Goal: Find specific page/section: Find specific page/section

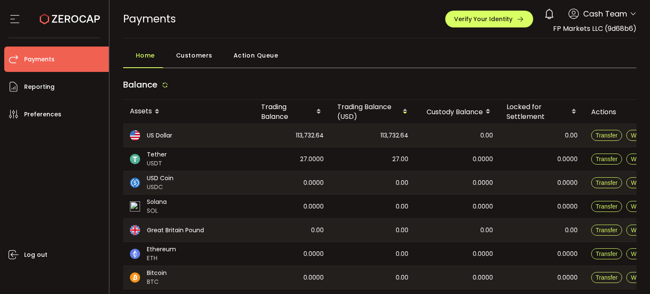
click at [195, 53] on span "Customers" at bounding box center [194, 55] width 36 height 17
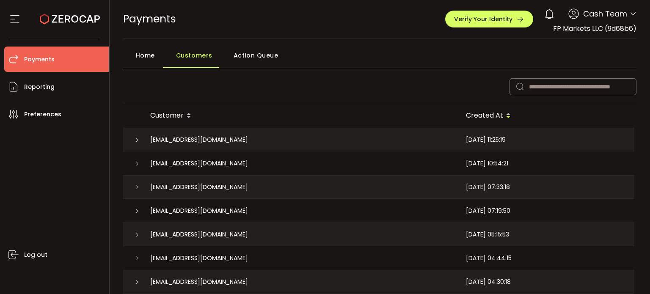
scroll to position [107, 0]
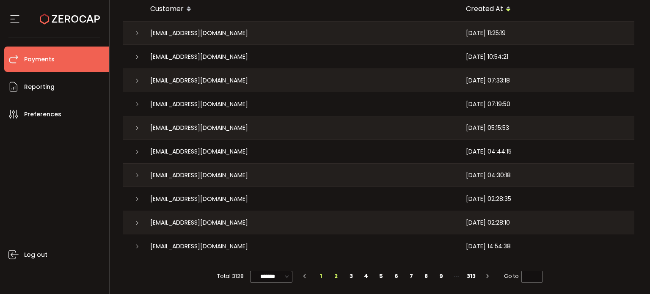
click at [333, 276] on li "2" at bounding box center [336, 276] width 15 height 12
click at [399, 274] on li "6" at bounding box center [396, 276] width 15 height 12
type input "*"
